Goal: Transaction & Acquisition: Purchase product/service

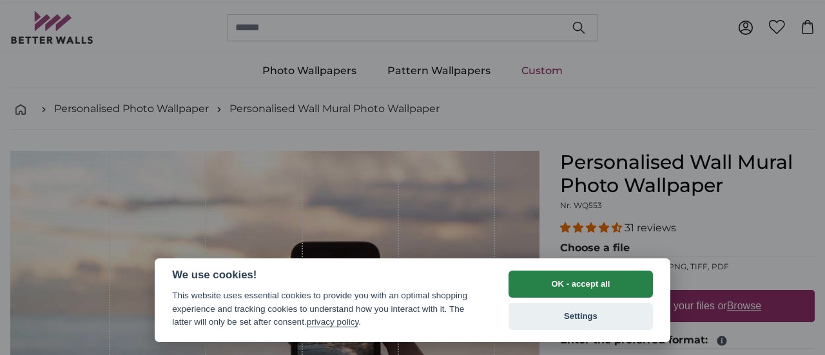
click at [560, 283] on button "OK - accept all" at bounding box center [580, 284] width 144 height 27
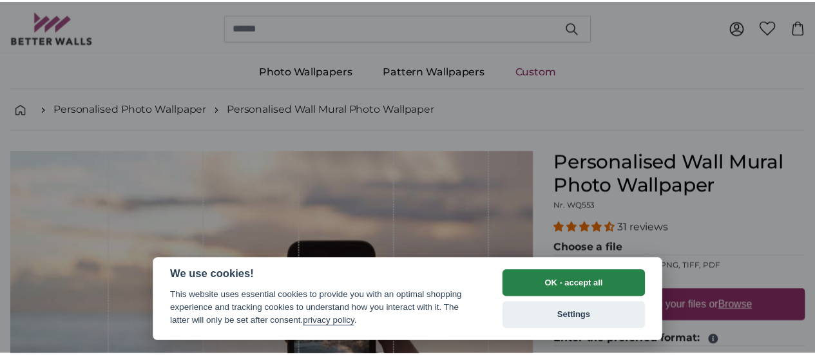
scroll to position [223, 0]
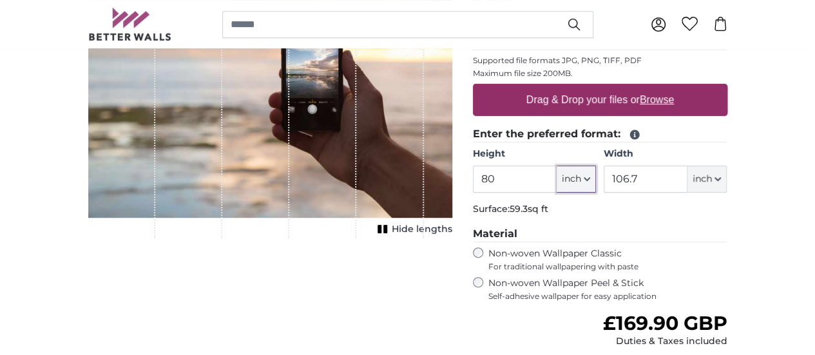
click at [581, 180] on span "inch" at bounding box center [571, 179] width 19 height 13
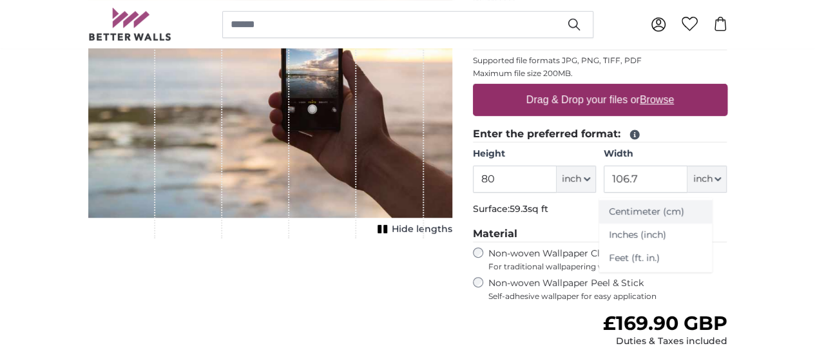
click at [657, 211] on link "Centimeter (cm)" at bounding box center [654, 211] width 113 height 23
type input "203.2"
type input "271.1"
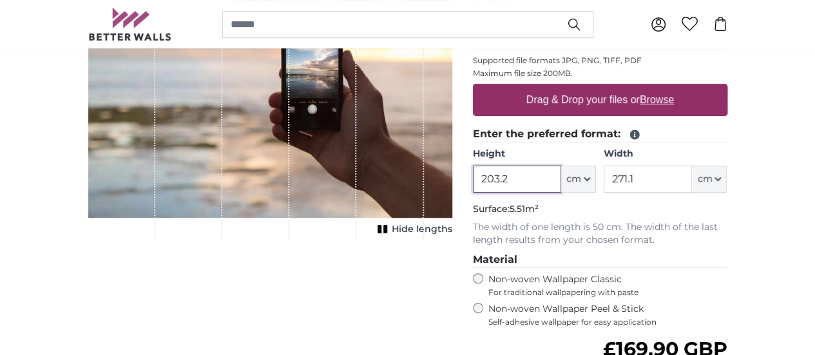
drag, startPoint x: 553, startPoint y: 172, endPoint x: 529, endPoint y: 168, distance: 24.8
click at [529, 168] on product-detail "Cancel Crop image Hide lengths Personalised Wall Mural Photo Wallpaper Nr. WQ55…" at bounding box center [408, 236] width 660 height 624
type input "210"
drag, startPoint x: 723, startPoint y: 176, endPoint x: 683, endPoint y: 176, distance: 39.3
click at [683, 176] on input "271.1" at bounding box center [648, 179] width 88 height 27
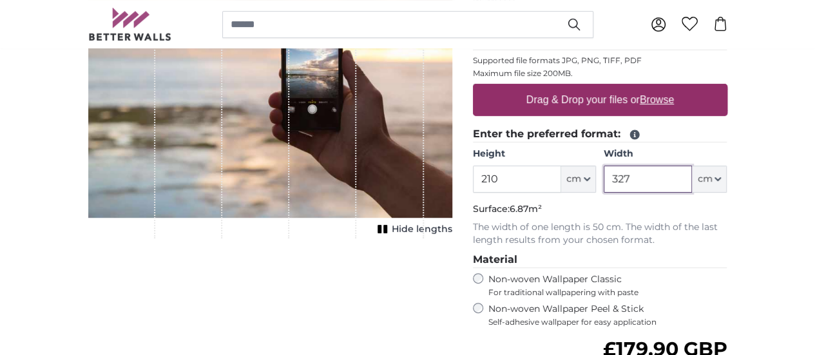
scroll to position [287, 0]
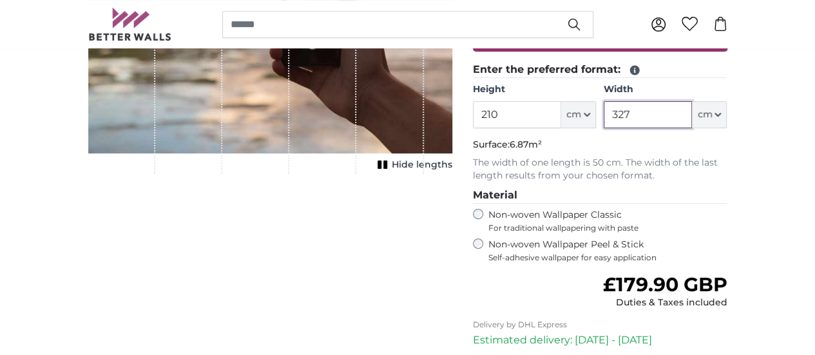
type input "327"
click at [616, 276] on div "Regular price £179.90 GBP Duties & Taxes included" at bounding box center [600, 291] width 254 height 36
click at [387, 169] on rect "1 of 1" at bounding box center [385, 164] width 4 height 8
click at [452, 174] on button "Show lengths" at bounding box center [410, 165] width 83 height 18
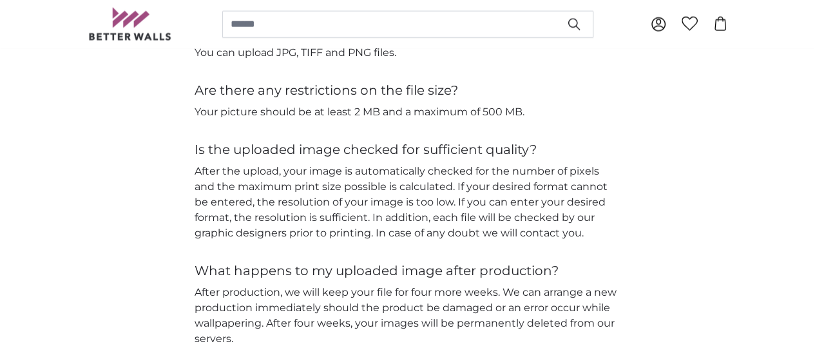
scroll to position [1447, 0]
